Goal: Task Accomplishment & Management: Complete application form

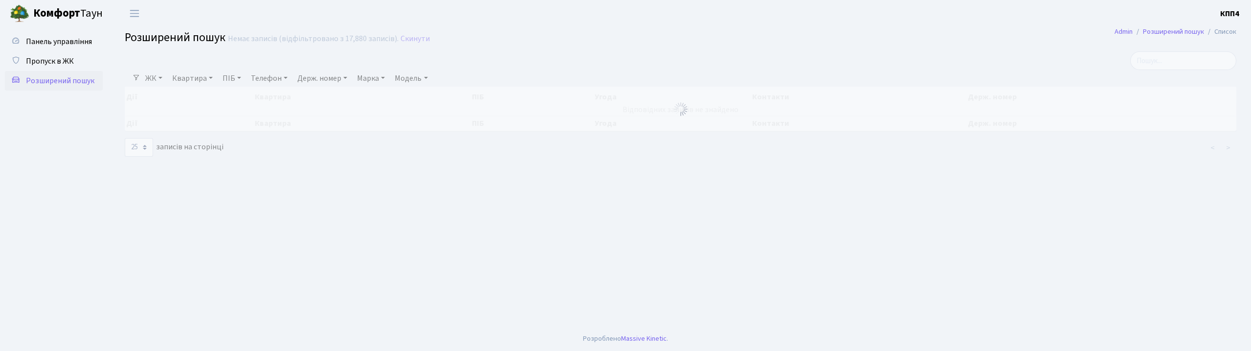
select select "25"
click at [55, 63] on span "Пропуск в ЖК" at bounding box center [50, 61] width 48 height 11
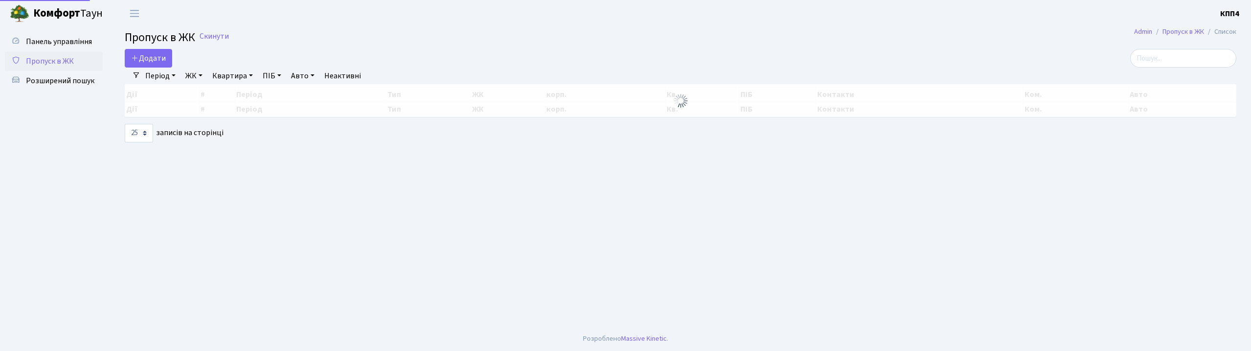
select select "25"
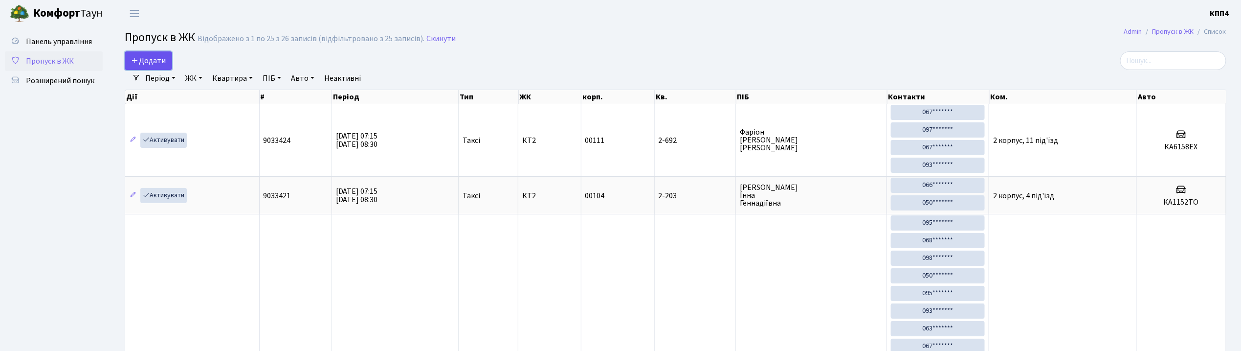
click at [157, 58] on span "Додати" at bounding box center [148, 60] width 35 height 11
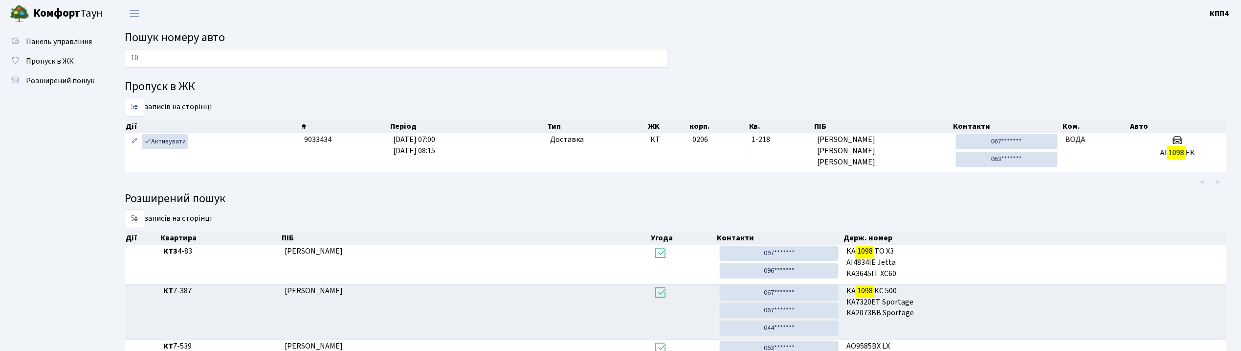
type input "1"
